Goal: Information Seeking & Learning: Learn about a topic

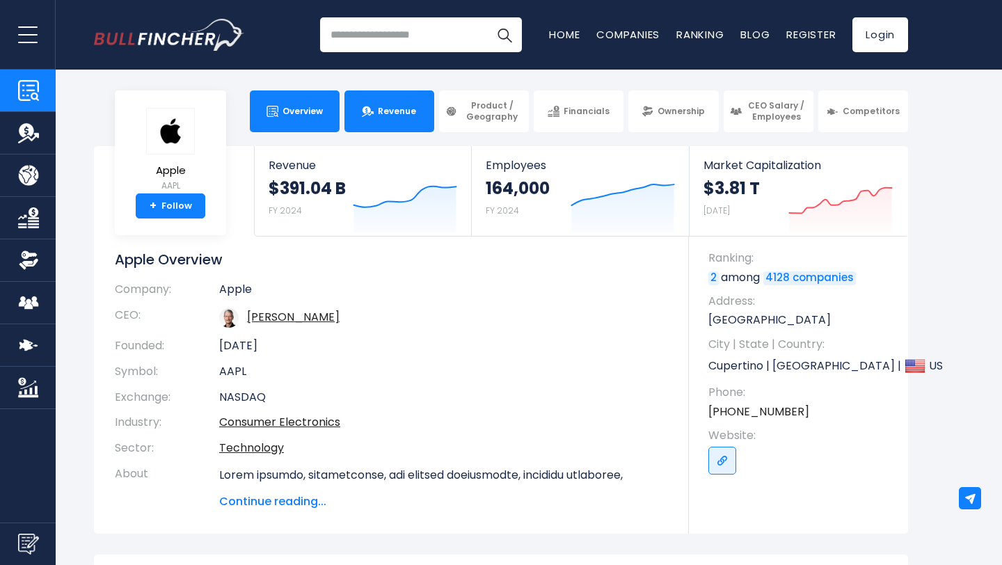
click at [397, 118] on link "Revenue" at bounding box center [390, 111] width 90 height 42
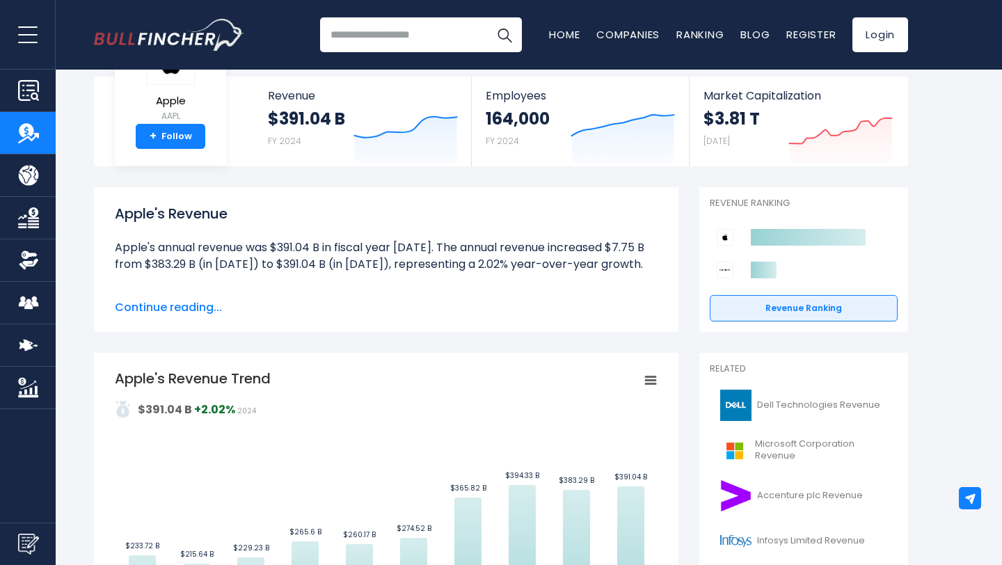
click at [164, 308] on span "Continue reading..." at bounding box center [386, 307] width 543 height 17
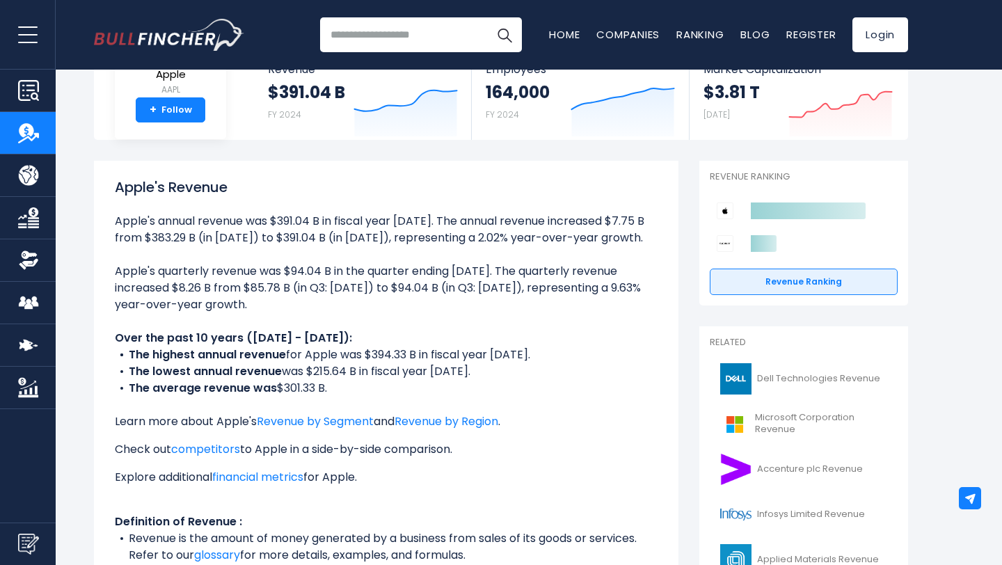
scroll to position [100, 0]
